Goal: Find specific page/section

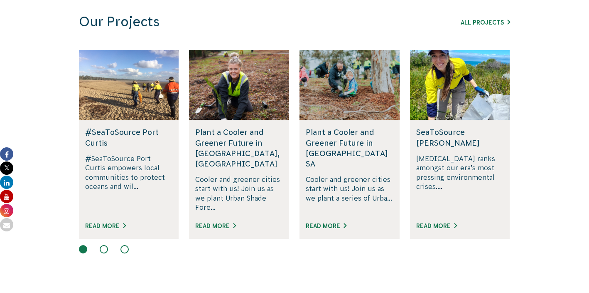
scroll to position [471, 0]
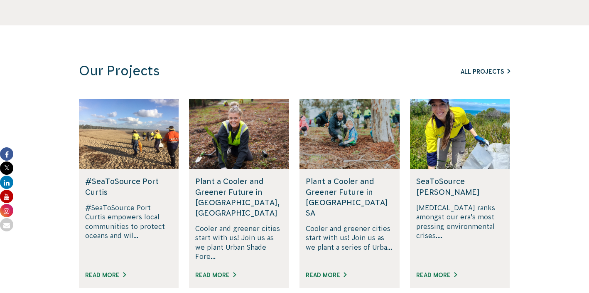
click at [480, 68] on link "All Projects" at bounding box center [485, 71] width 49 height 7
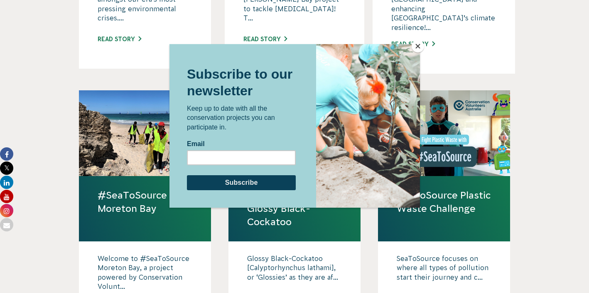
scroll to position [749, 0]
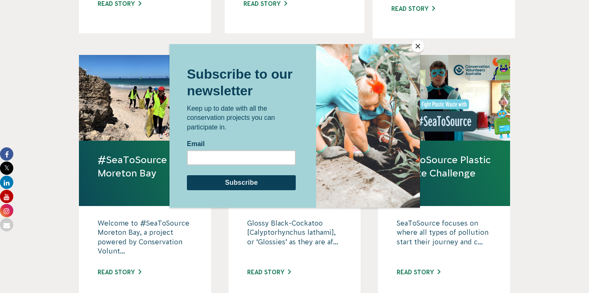
click at [419, 45] on button "Close" at bounding box center [418, 46] width 12 height 12
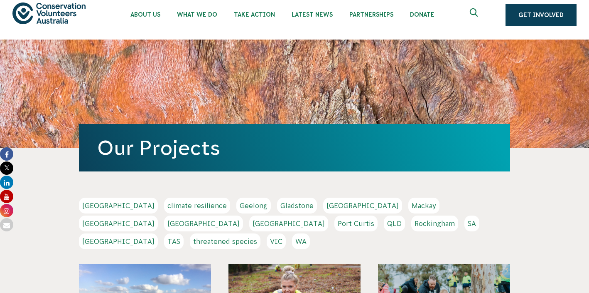
scroll to position [15, 0]
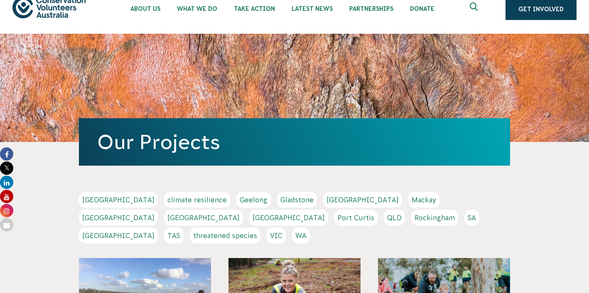
click at [261, 227] on link "threatened species" at bounding box center [225, 235] width 71 height 16
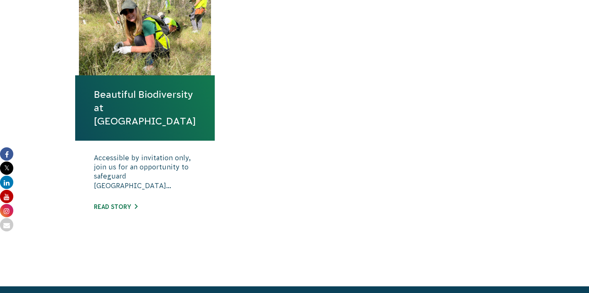
scroll to position [113, 0]
